Goal: Task Accomplishment & Management: Manage account settings

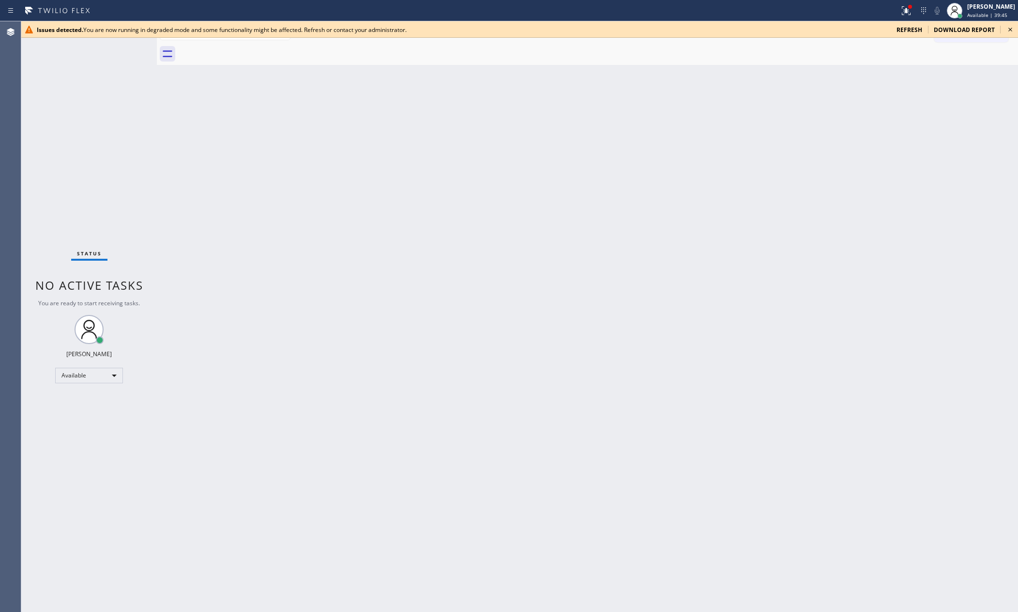
drag, startPoint x: 446, startPoint y: 507, endPoint x: 456, endPoint y: 508, distance: 10.3
click at [448, 506] on div "Back to Dashboard Change Sender ID Customers Technicians Select a contact Outbo…" at bounding box center [587, 316] width 861 height 590
click at [458, 501] on div "Back to Dashboard Change Sender ID Customers Technicians Select a contact Outbo…" at bounding box center [587, 316] width 861 height 590
click at [906, 182] on div "Back to Dashboard Change Sender ID Customers Technicians Select a contact Outbo…" at bounding box center [587, 316] width 861 height 590
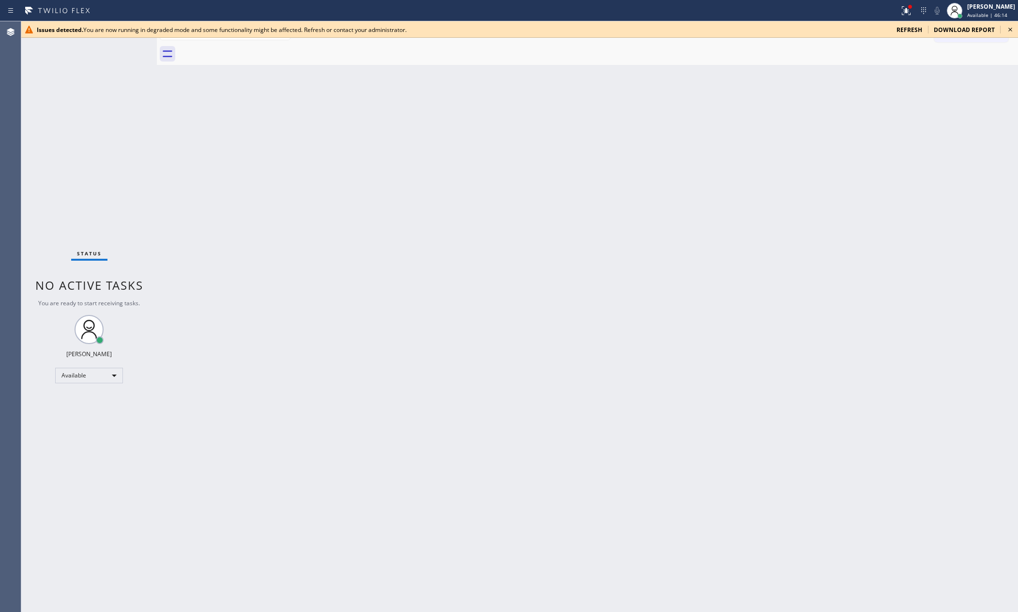
click at [909, 28] on span "refresh" at bounding box center [910, 30] width 26 height 8
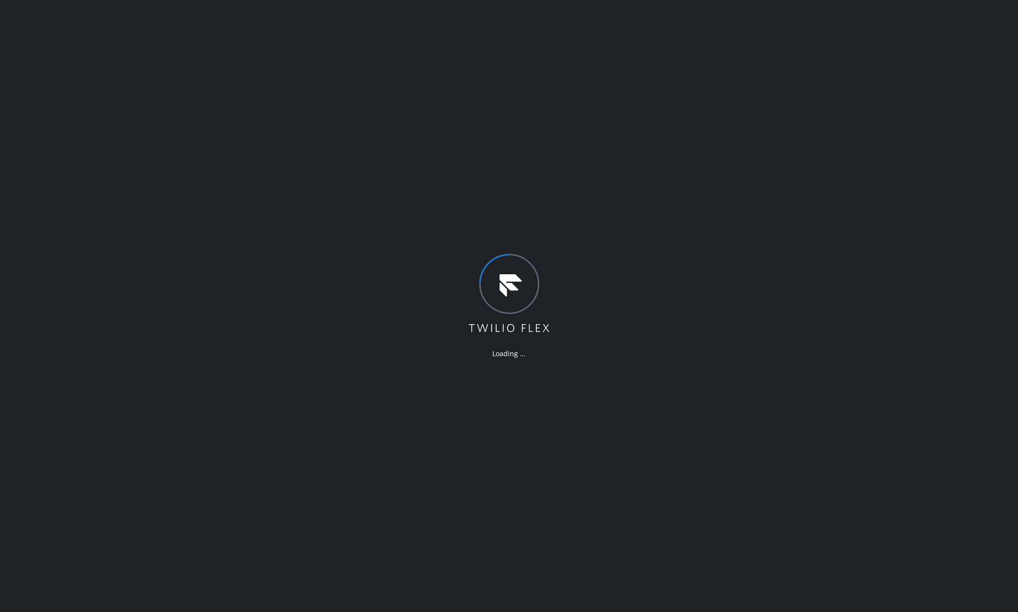
drag, startPoint x: 900, startPoint y: 397, endPoint x: 906, endPoint y: 396, distance: 6.0
click at [904, 397] on div "Loading ..." at bounding box center [509, 306] width 1018 height 612
click at [489, 105] on div "Loading ..." at bounding box center [509, 306] width 1018 height 612
click at [260, 116] on div "Loading ..." at bounding box center [509, 306] width 1018 height 612
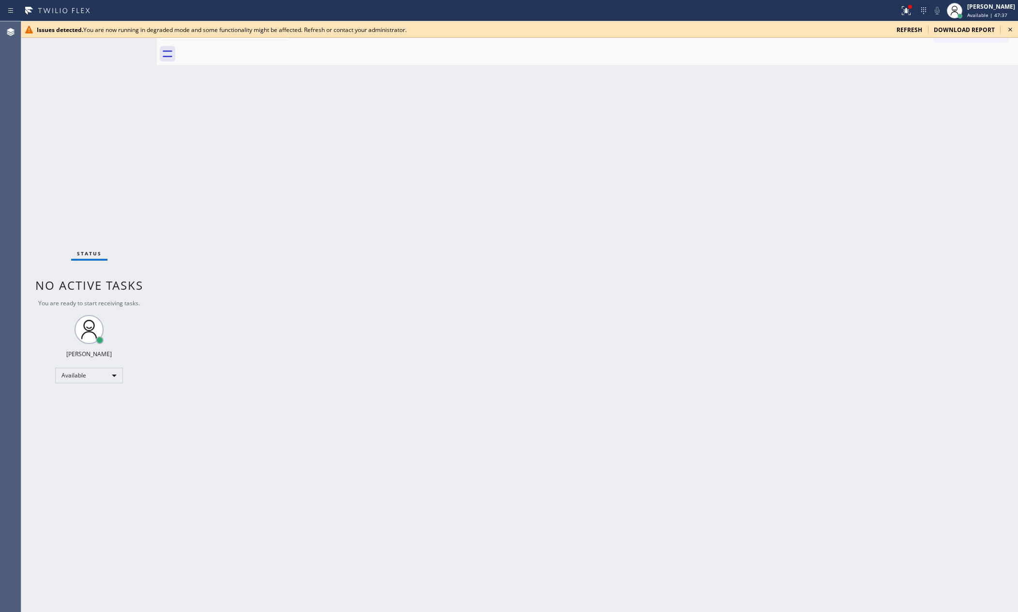
drag, startPoint x: 224, startPoint y: 325, endPoint x: 83, endPoint y: 408, distance: 163.9
click at [224, 327] on div "Back to Dashboard Change Sender ID Customers Technicians Select a contact Outbo…" at bounding box center [587, 316] width 861 height 590
click at [105, 369] on div "Available" at bounding box center [89, 375] width 68 height 15
click at [99, 425] on li "Break" at bounding box center [88, 425] width 65 height 12
click at [629, 346] on div "Back to Dashboard Change Sender ID Customers Technicians Select a contact Outbo…" at bounding box center [587, 316] width 861 height 590
